Goal: Task Accomplishment & Management: Manage account settings

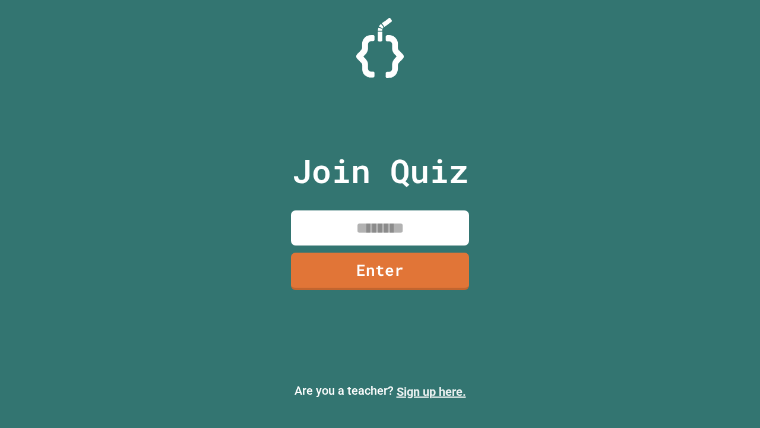
click at [431, 392] on link "Sign up here." at bounding box center [432, 391] width 70 height 14
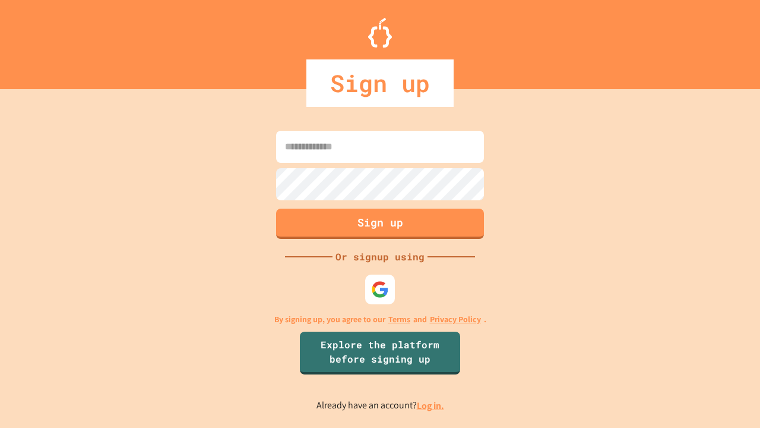
click at [431, 405] on link "Log in." at bounding box center [430, 405] width 27 height 12
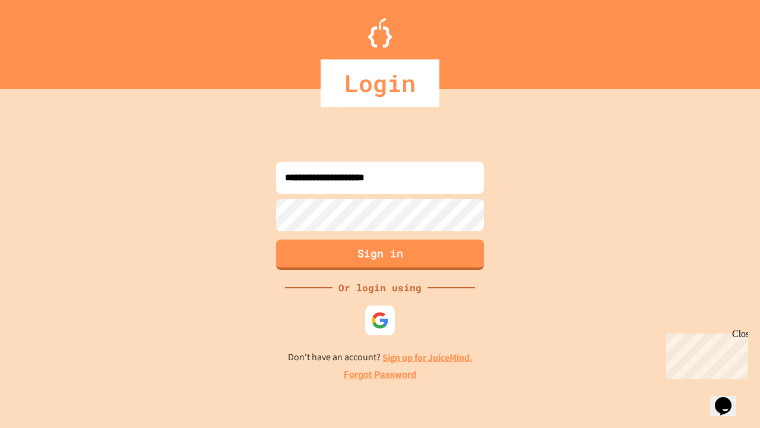
type input "**********"
